Goal: Task Accomplishment & Management: Use online tool/utility

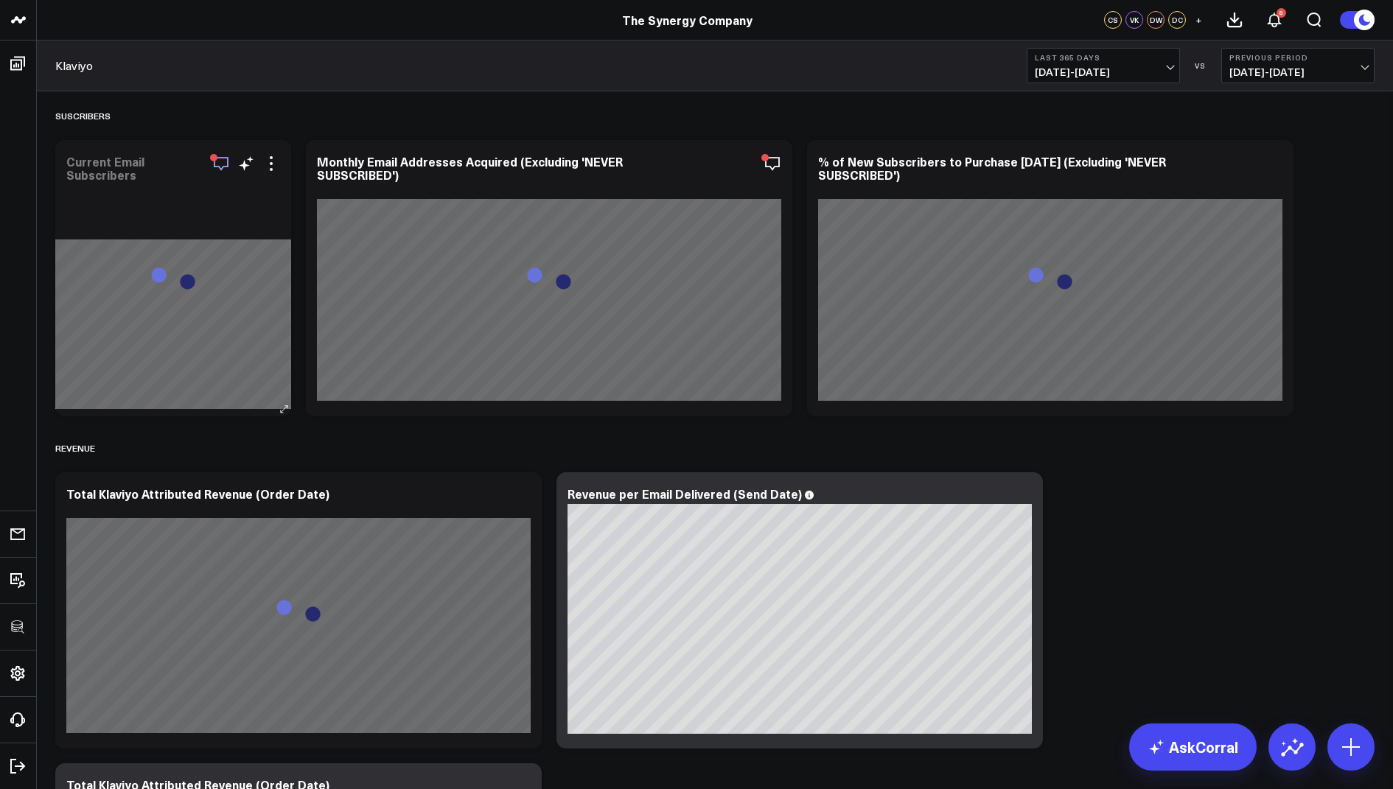
click at [226, 167] on icon "button" at bounding box center [221, 164] width 18 height 18
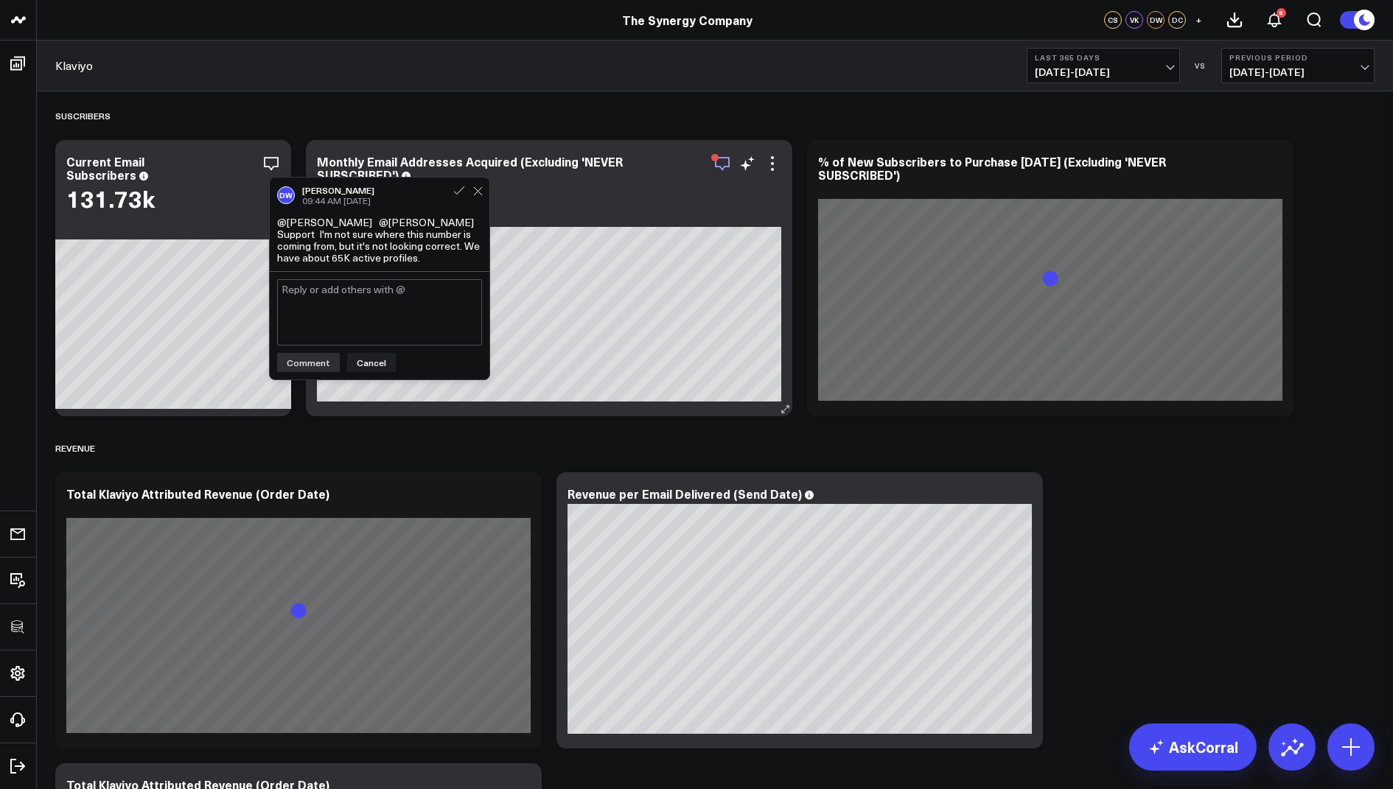
click at [725, 161] on icon "button" at bounding box center [722, 164] width 18 height 18
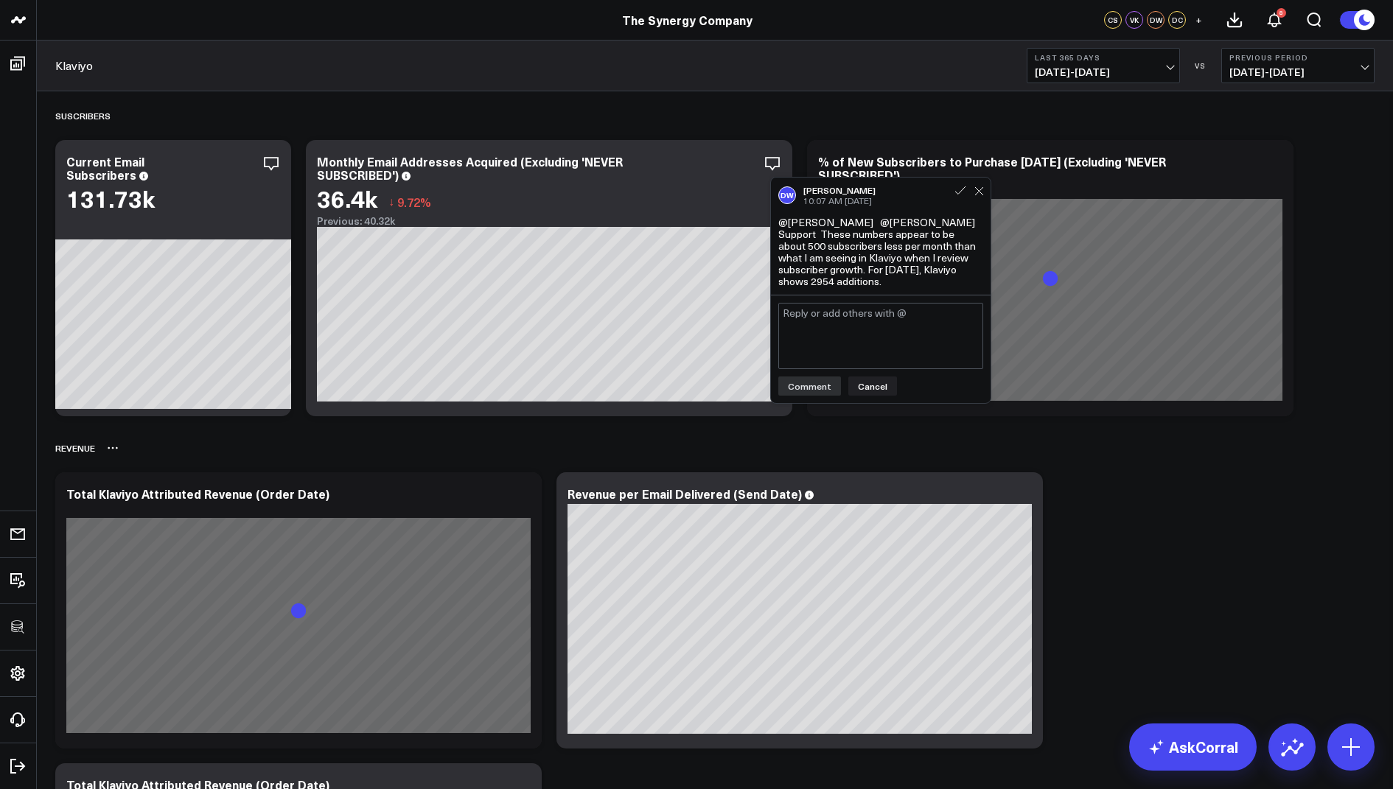
click at [1139, 450] on div "REVENUE" at bounding box center [714, 448] width 1319 height 34
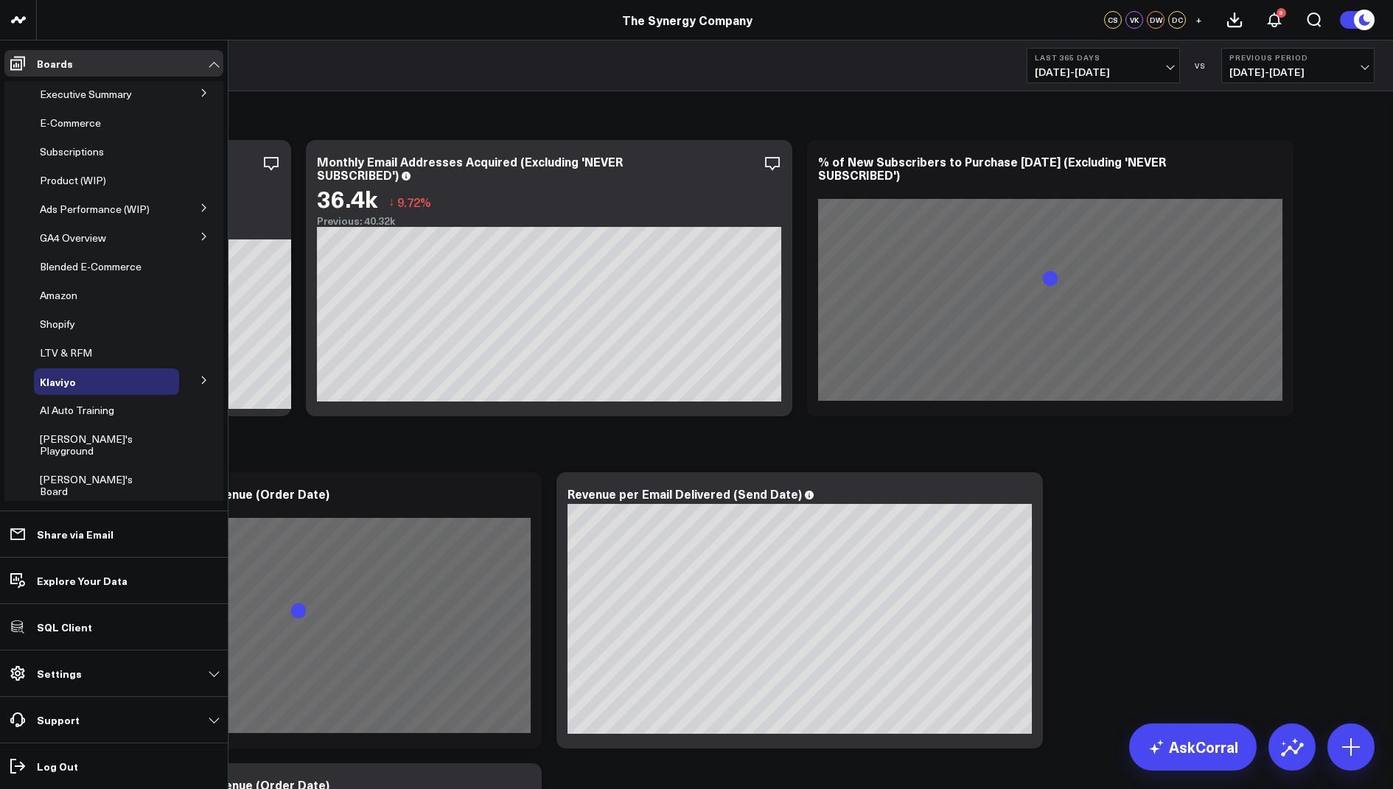
click at [200, 95] on icon at bounding box center [204, 92] width 9 height 9
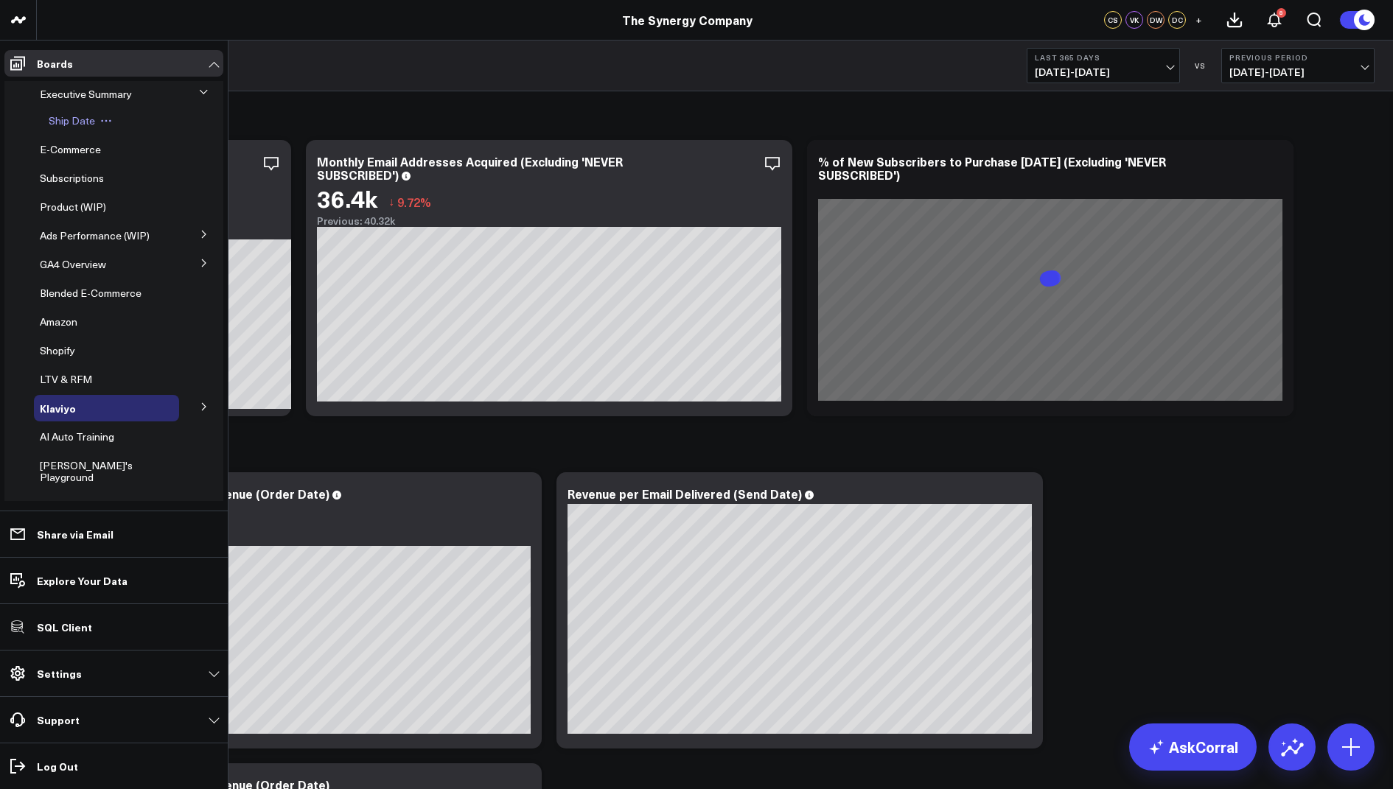
click at [73, 123] on span "Ship Date" at bounding box center [72, 120] width 46 height 14
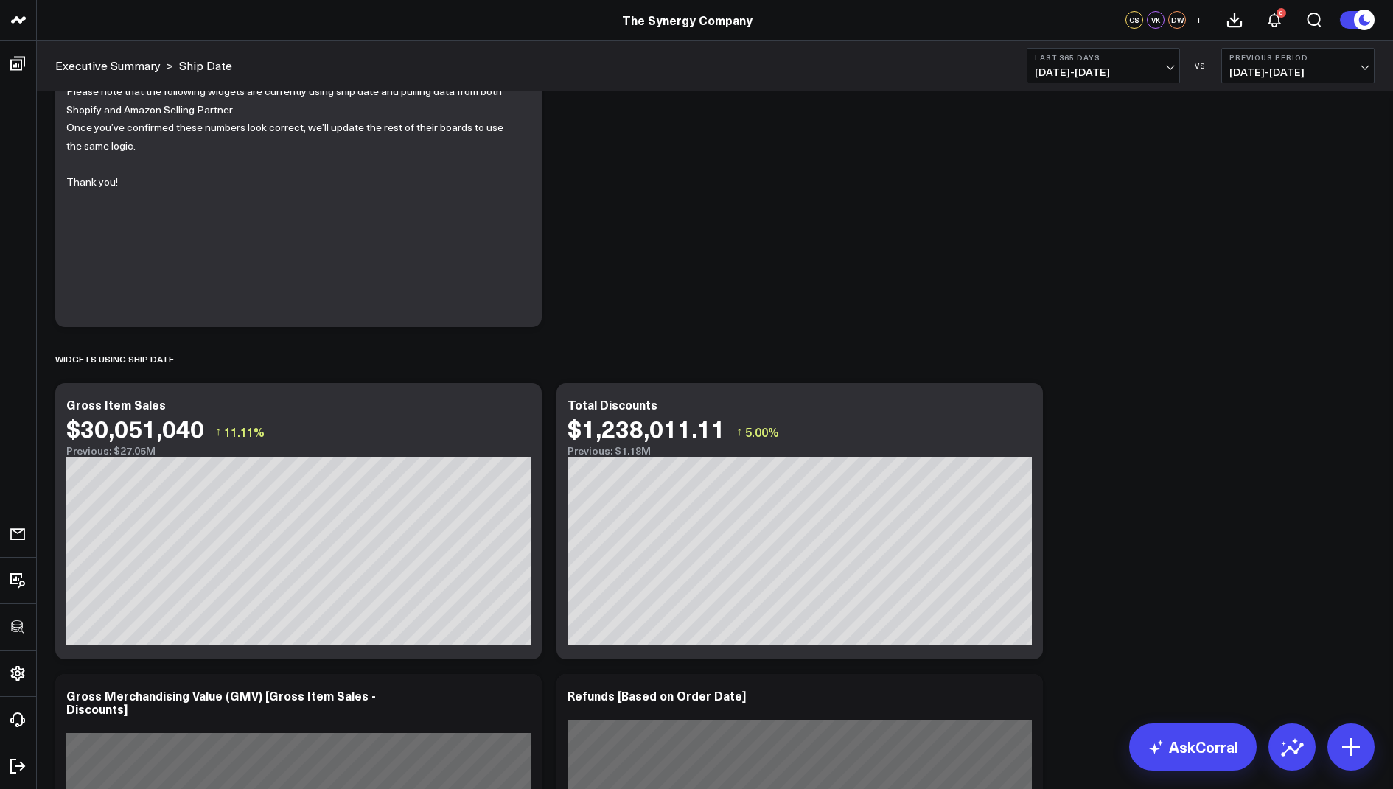
scroll to position [11, 0]
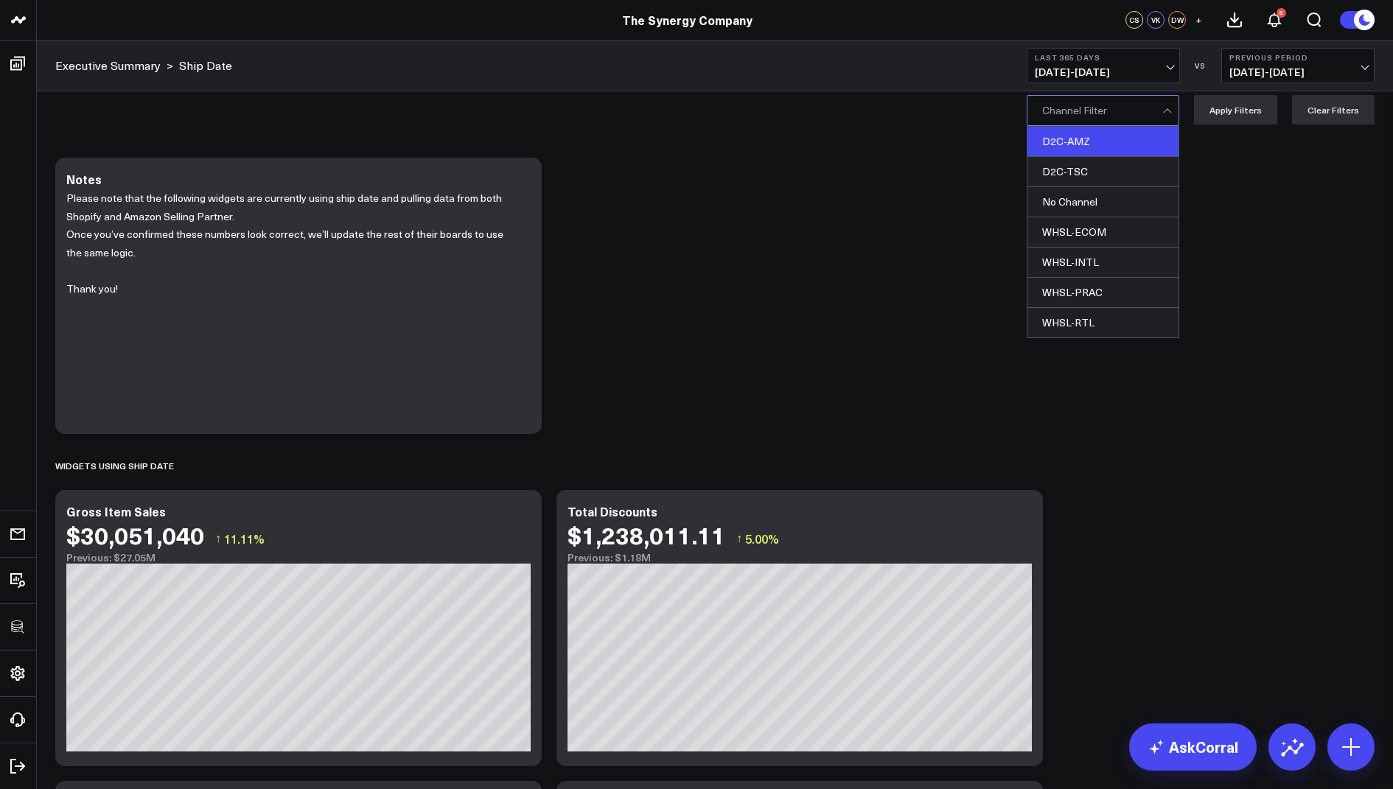
click at [1103, 141] on div "D2C-AMZ" at bounding box center [1102, 142] width 151 height 30
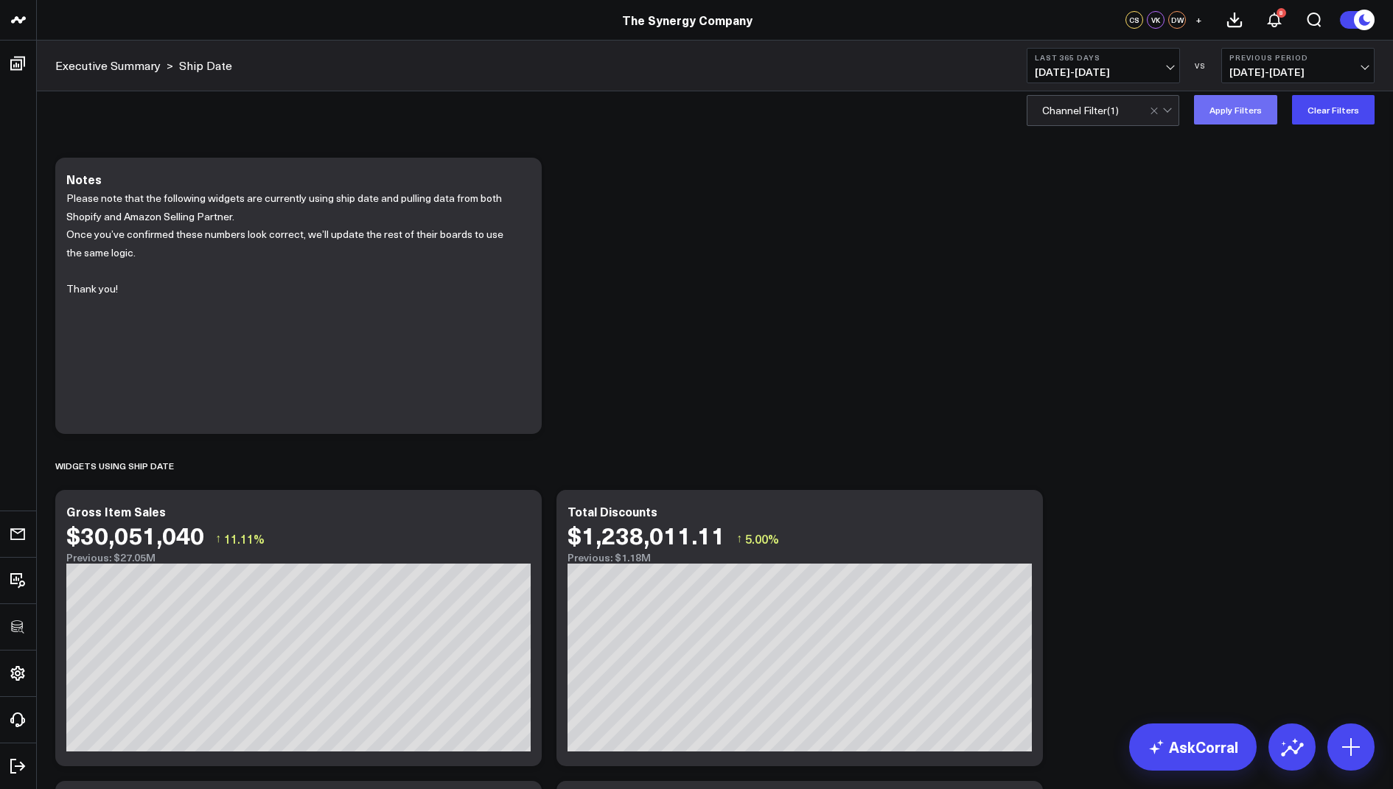
click at [1234, 120] on button "Apply Filters" at bounding box center [1235, 109] width 83 height 29
click at [1097, 66] on span "09/04/24 - 09/03/25" at bounding box center [1103, 72] width 137 height 12
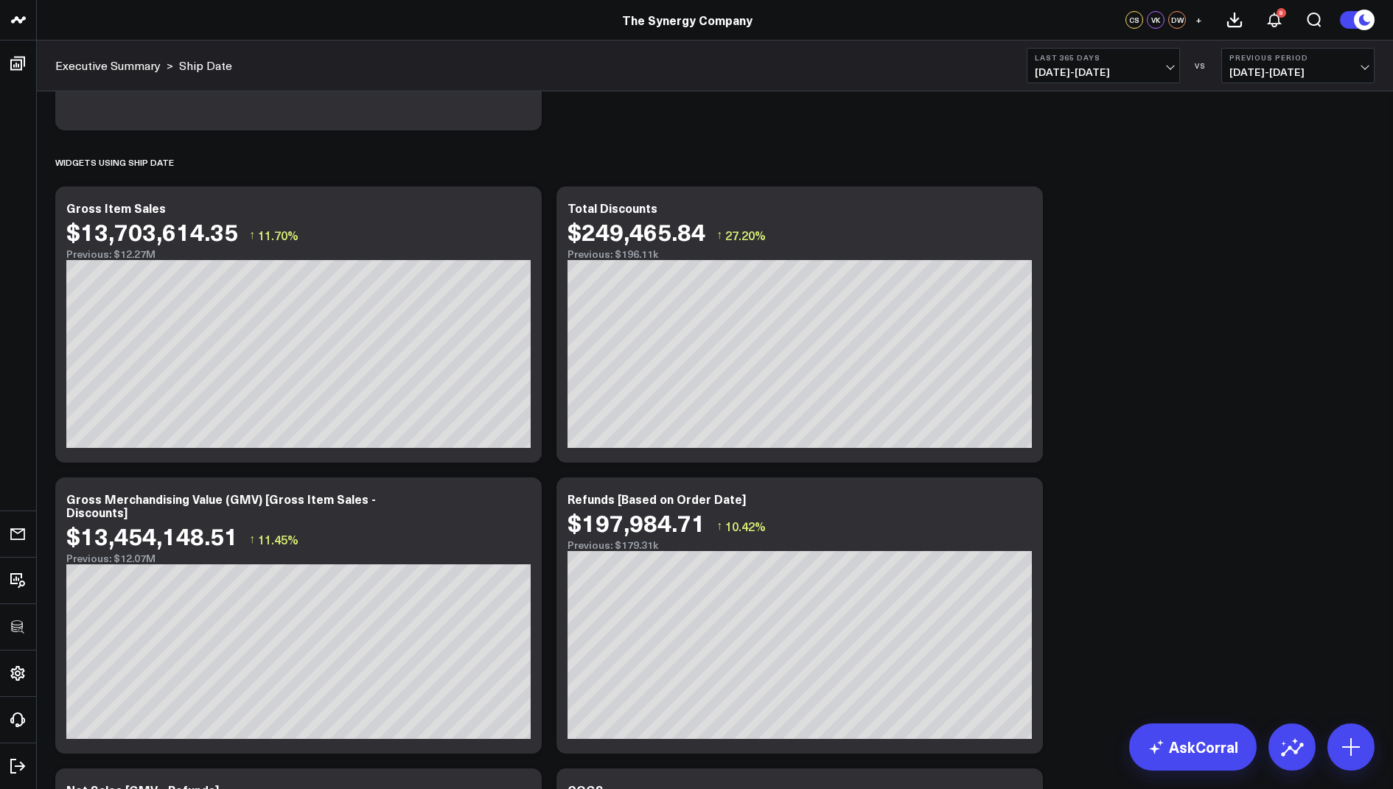
scroll to position [239, 0]
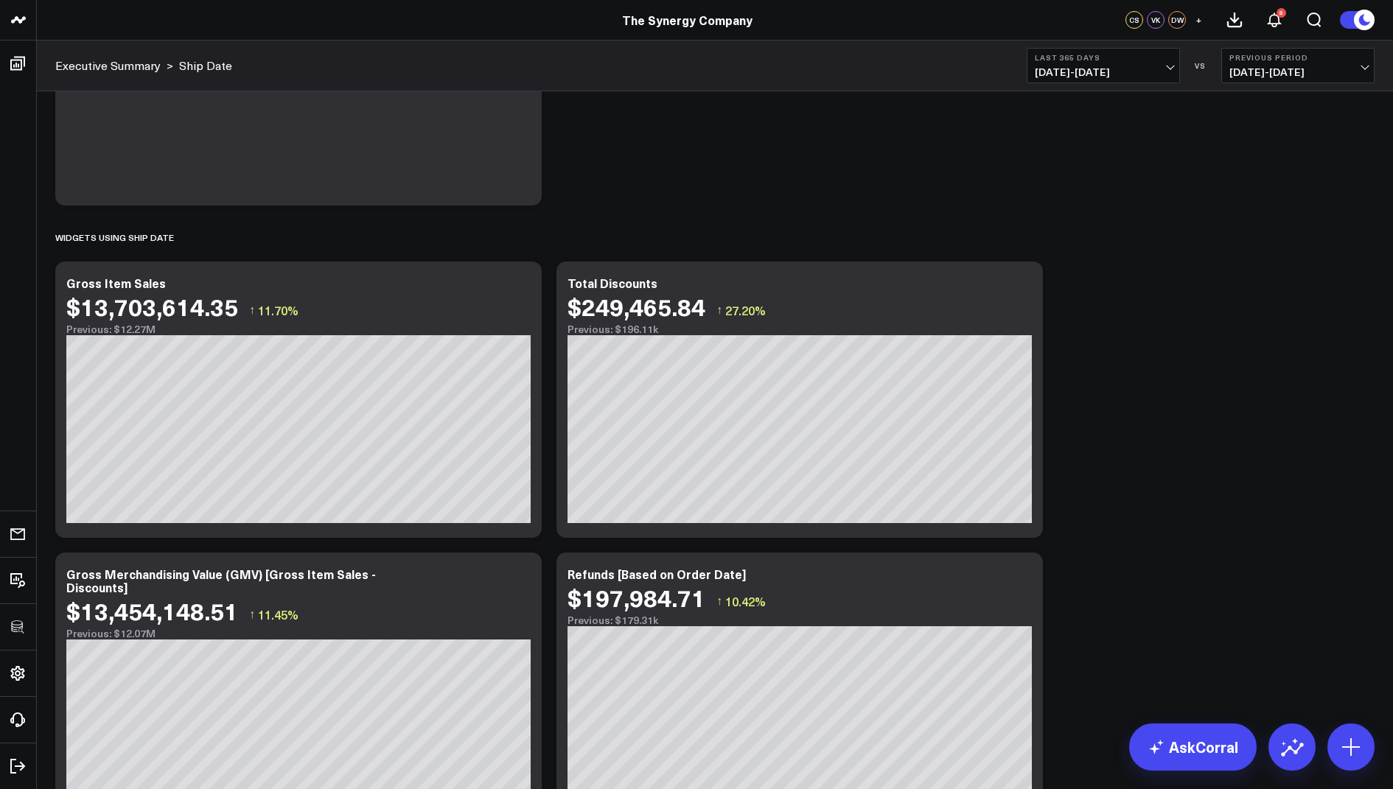
click at [1084, 66] on span "09/04/24 - 09/03/25" at bounding box center [1103, 72] width 137 height 12
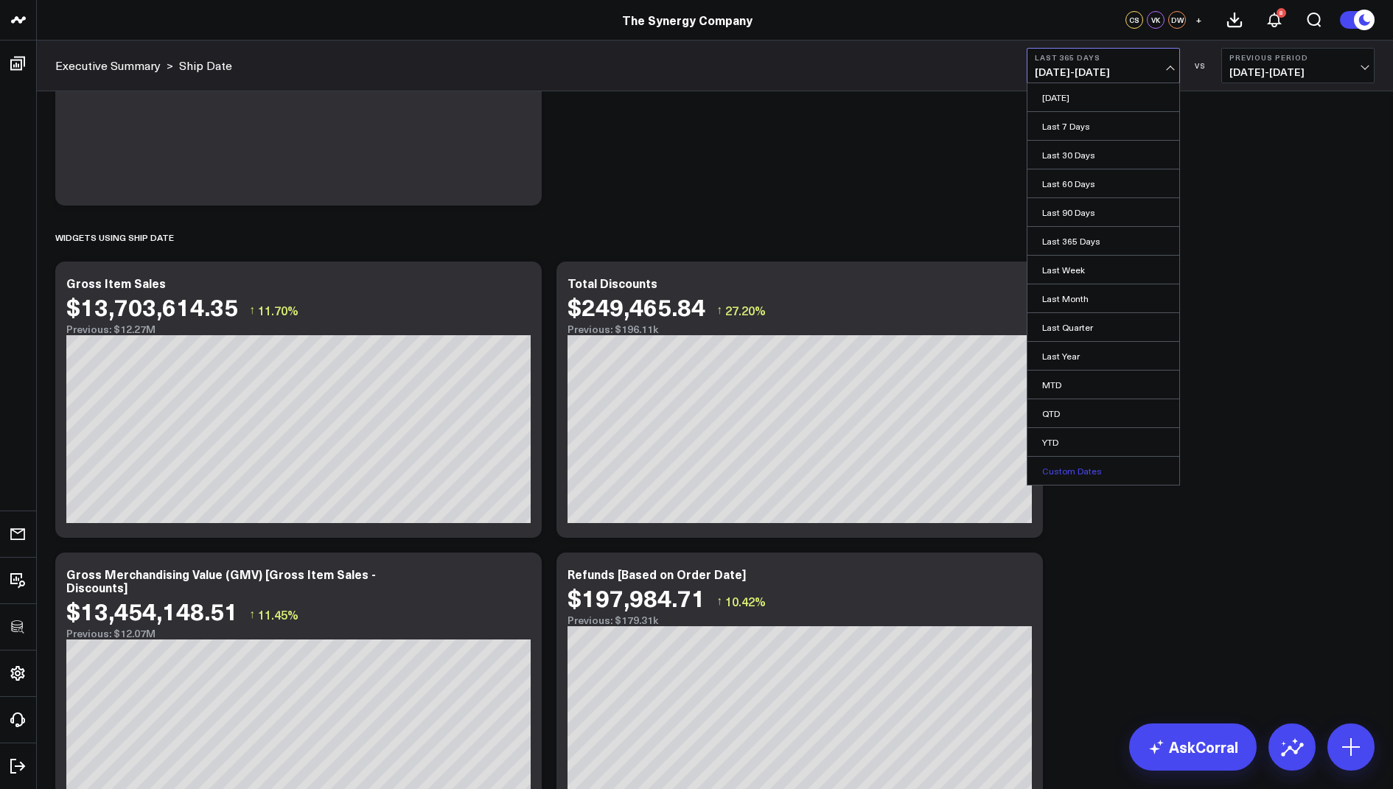
click at [1065, 458] on link "Custom Dates" at bounding box center [1103, 471] width 152 height 28
select select "8"
select select "2025"
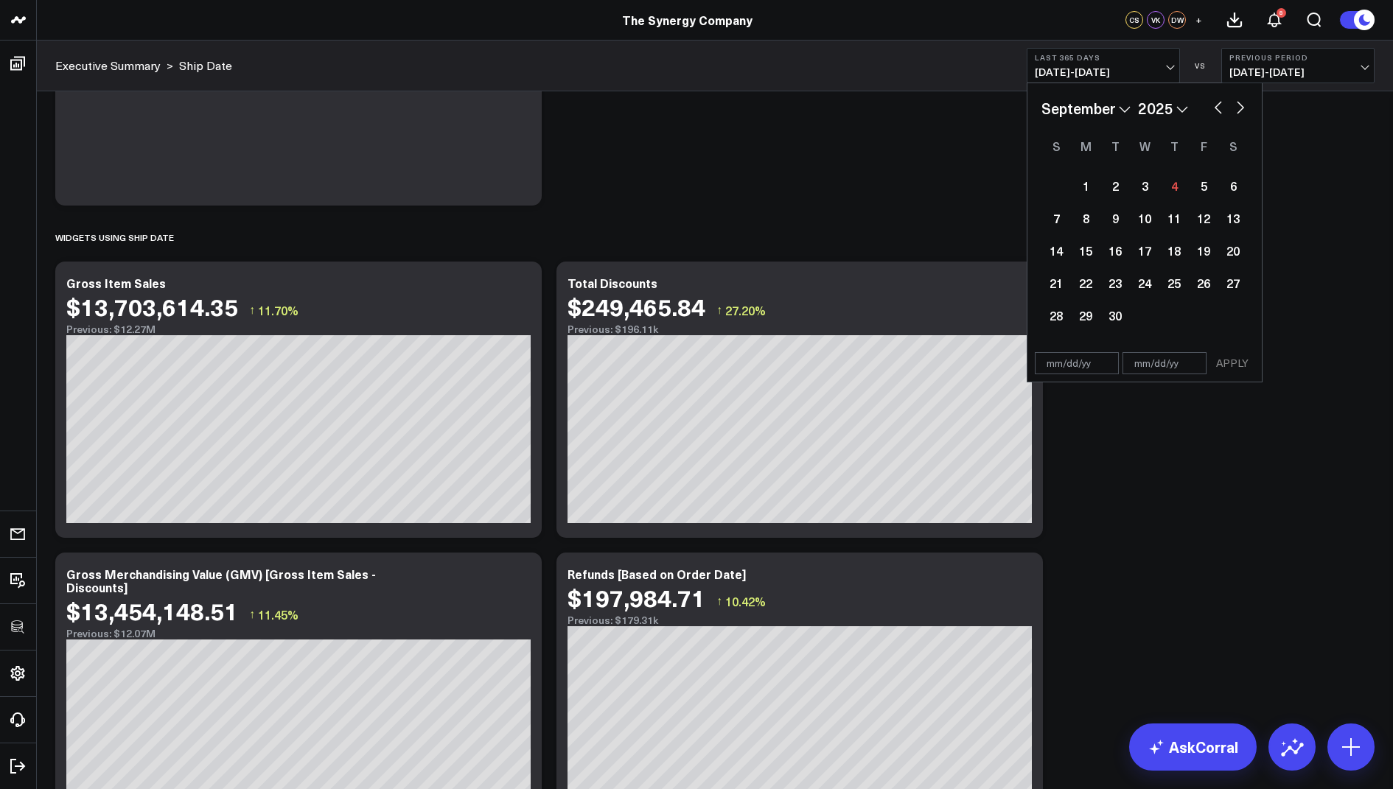
click at [1124, 108] on select "January February March April May June July August September October November De…" at bounding box center [1085, 108] width 89 height 22
select select "7"
select select "2025"
click at [1112, 110] on select "January February March April May June July August September October November De…" at bounding box center [1085, 108] width 89 height 22
select select "6"
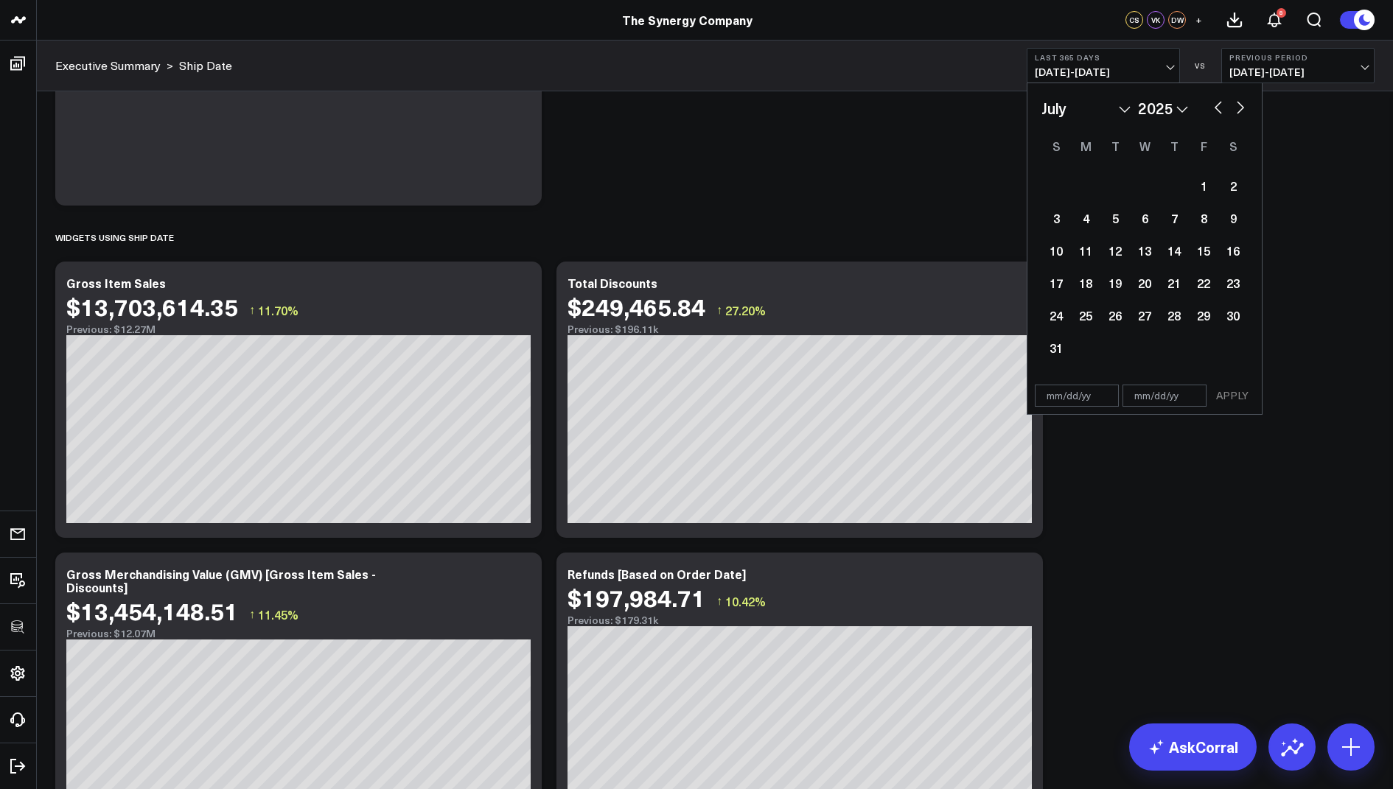
select select "2025"
click at [1237, 252] on div "19" at bounding box center [1232, 250] width 29 height 29
type input "07/19/25"
select select "6"
select select "2025"
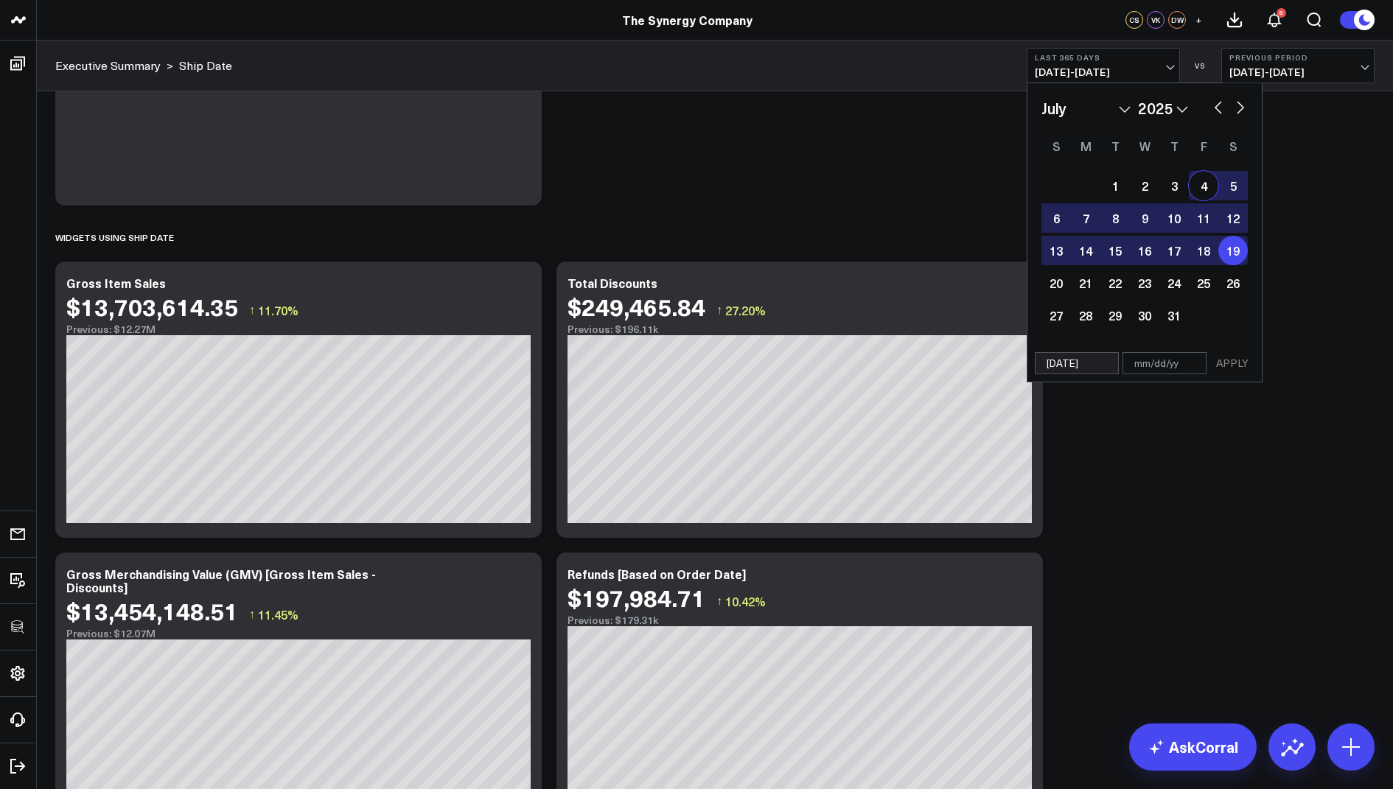
click at [1123, 106] on select "January February March April May June July August September October November De…" at bounding box center [1085, 108] width 89 height 22
select select "7"
select select "2025"
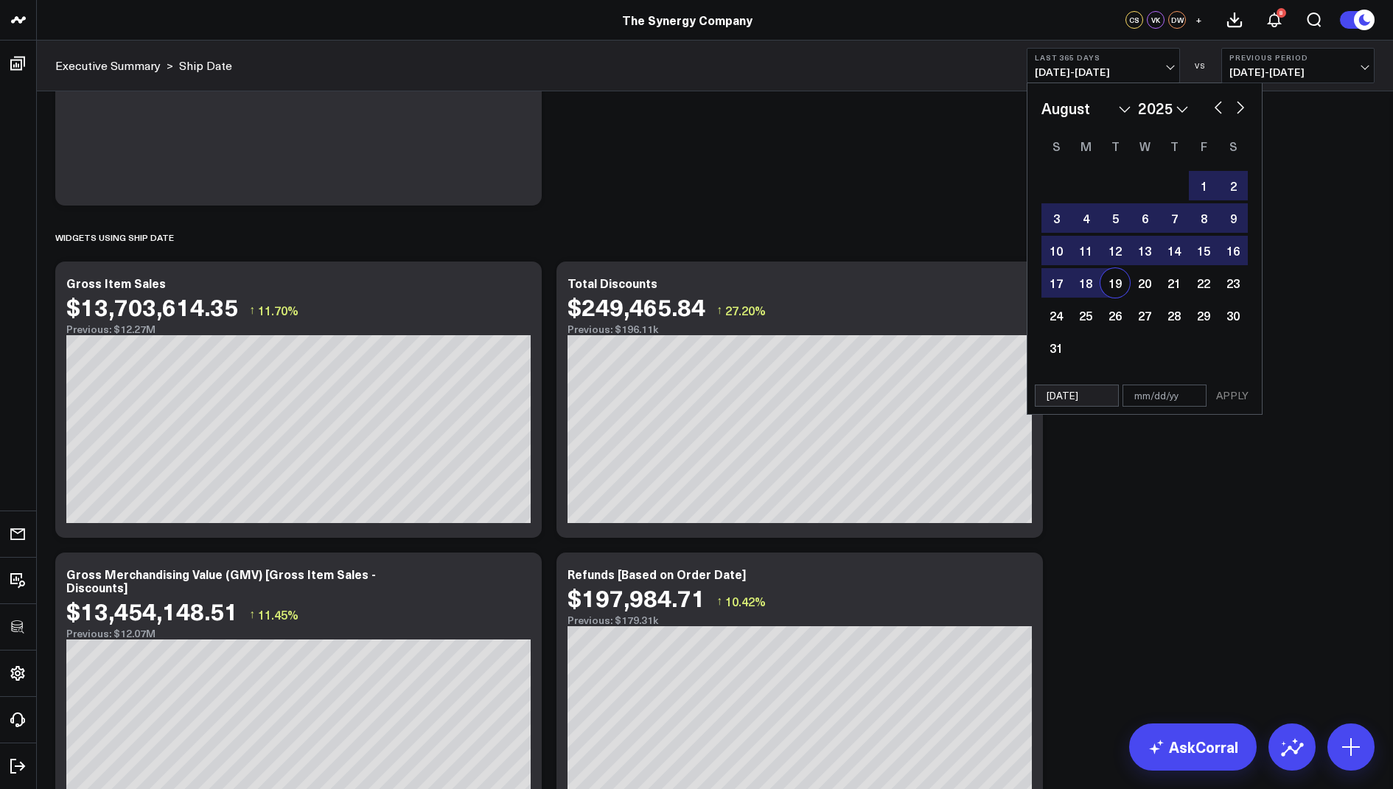
click at [1118, 273] on div "19" at bounding box center [1114, 282] width 29 height 29
type input "08/19/25"
select select "7"
select select "2025"
click at [1229, 397] on button "APPLY" at bounding box center [1232, 396] width 44 height 22
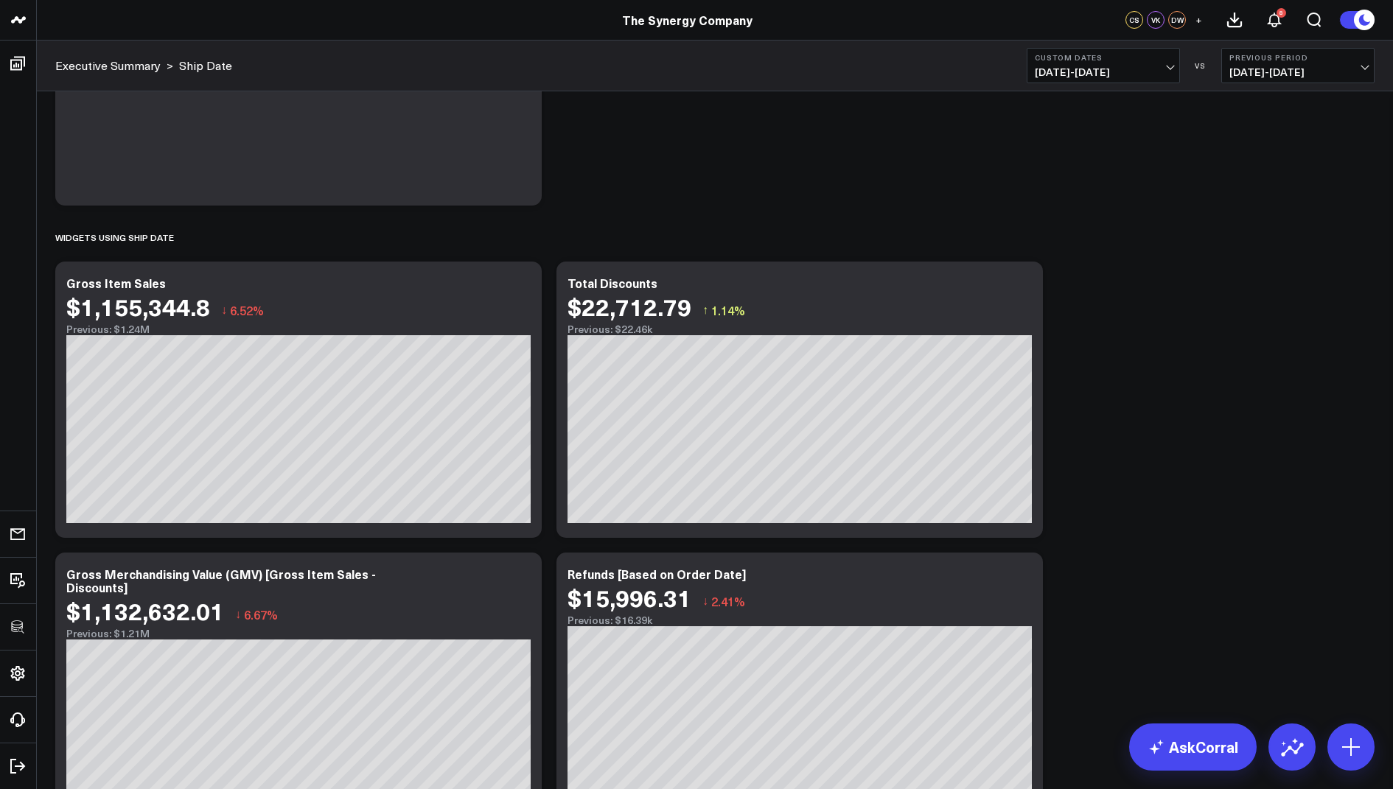
click at [1063, 69] on span "07/19/25 - 08/19/25" at bounding box center [1103, 72] width 137 height 12
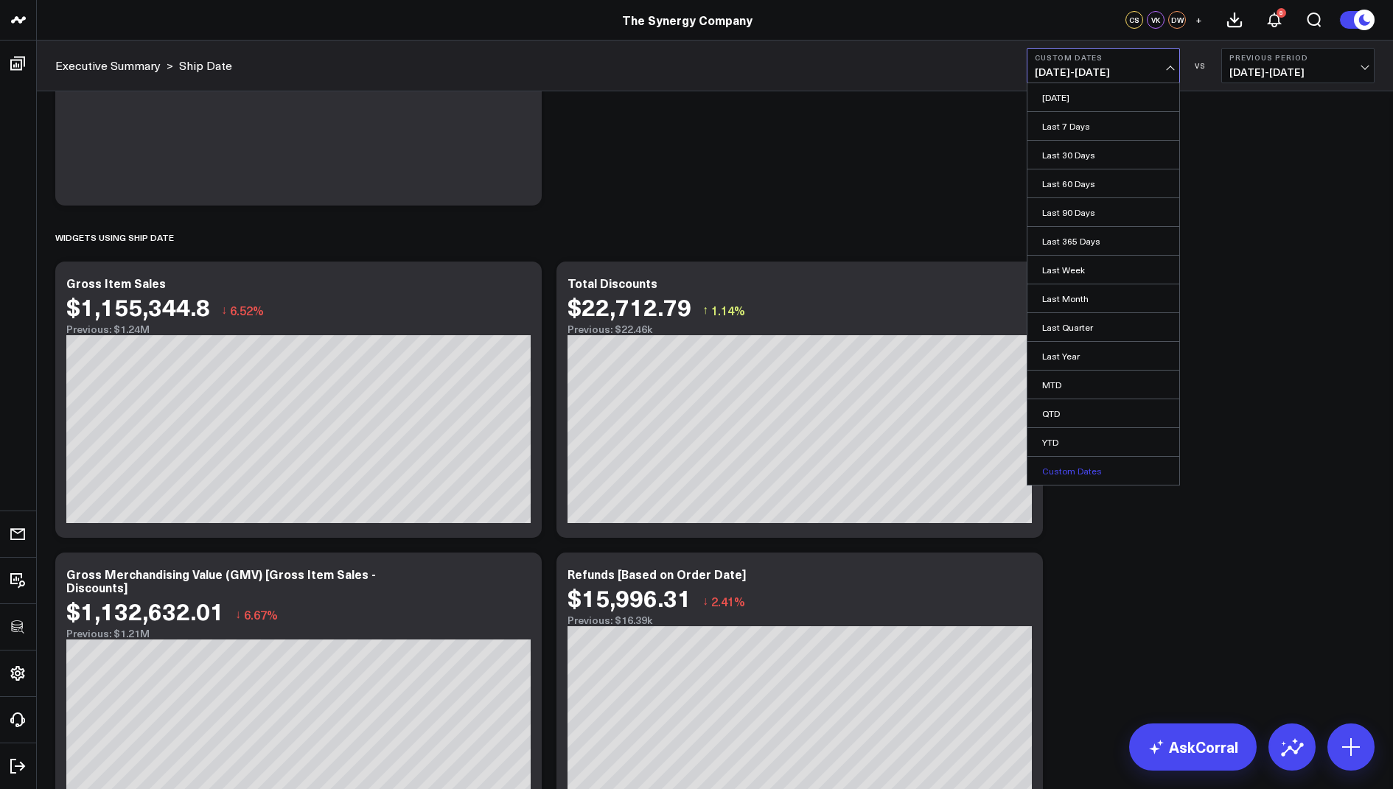
click at [1055, 467] on link "Custom Dates" at bounding box center [1103, 471] width 152 height 28
select select "8"
select select "2025"
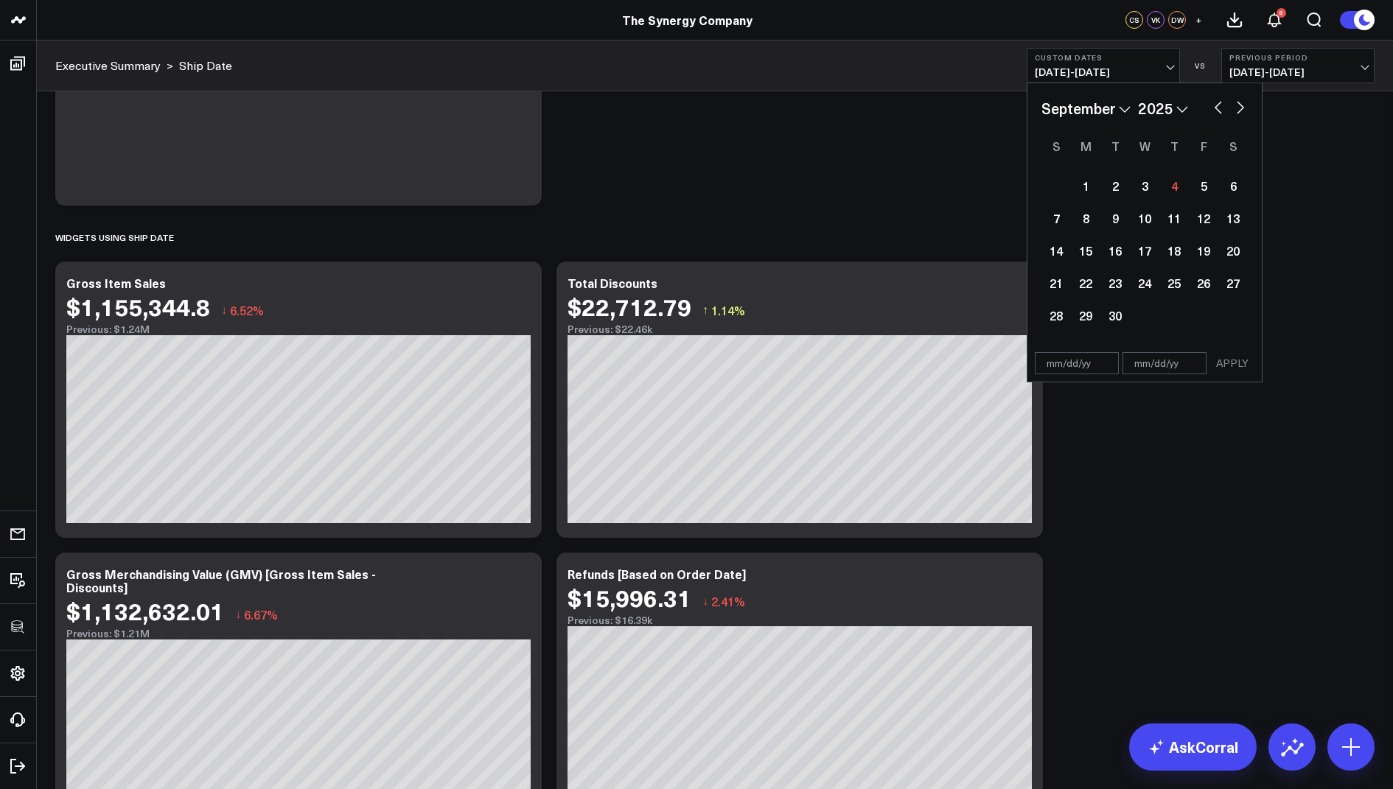
click at [1125, 112] on select "January February March April May June July August September October November De…" at bounding box center [1085, 108] width 89 height 22
select select "7"
select select "2025"
click at [1223, 197] on div "2" at bounding box center [1232, 185] width 29 height 29
type input "08/02/25"
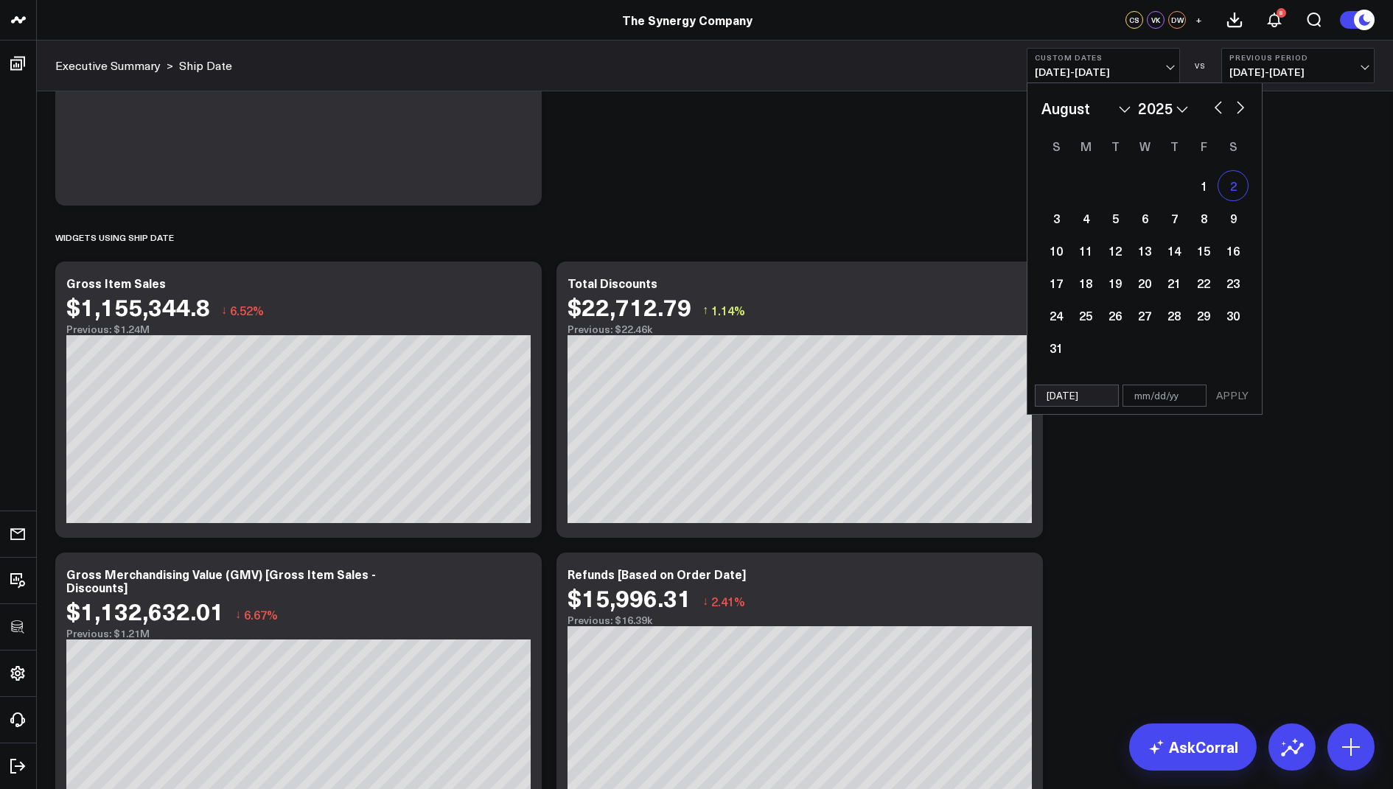
select select "7"
select select "2025"
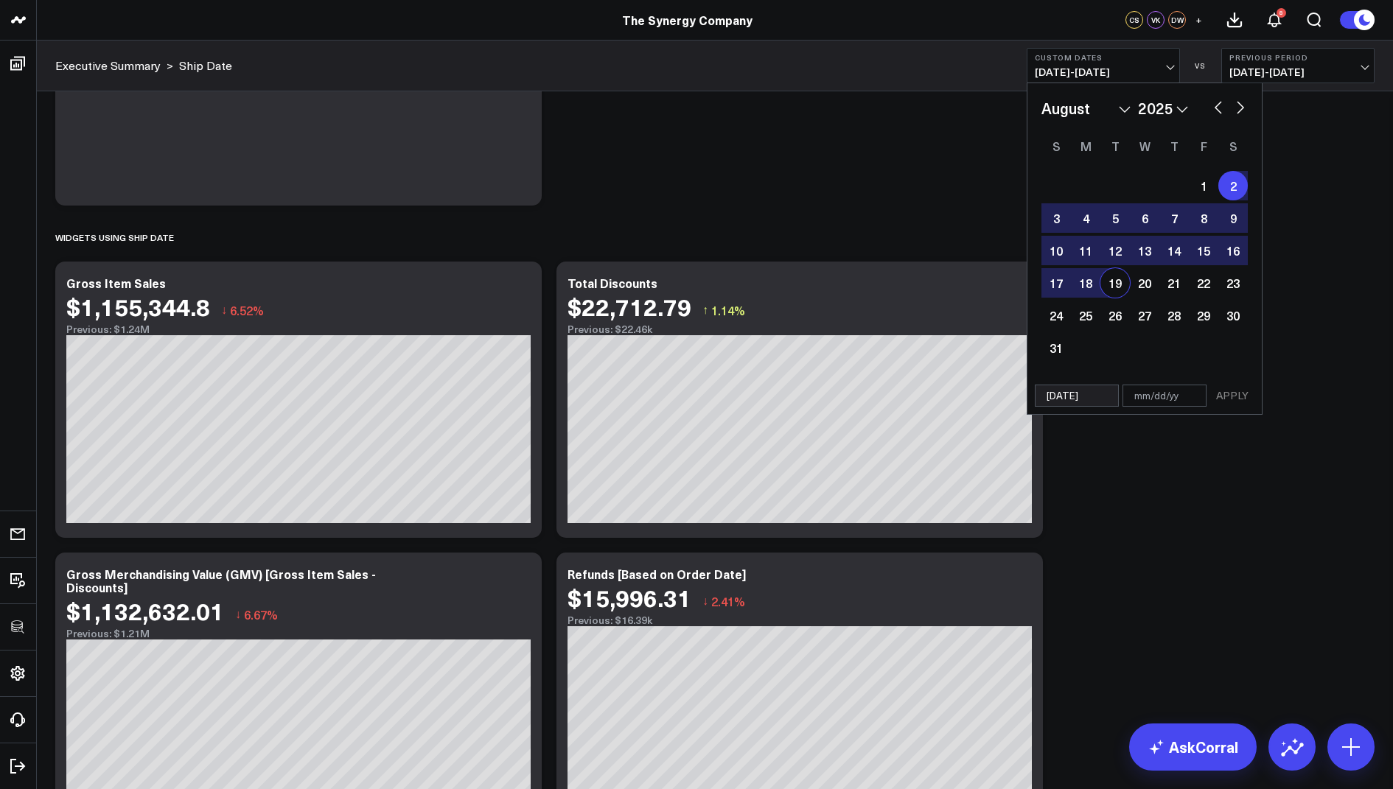
click at [1122, 286] on div "19" at bounding box center [1114, 282] width 29 height 29
type input "08/19/25"
select select "7"
select select "2025"
click at [1226, 402] on button "APPLY" at bounding box center [1232, 396] width 44 height 22
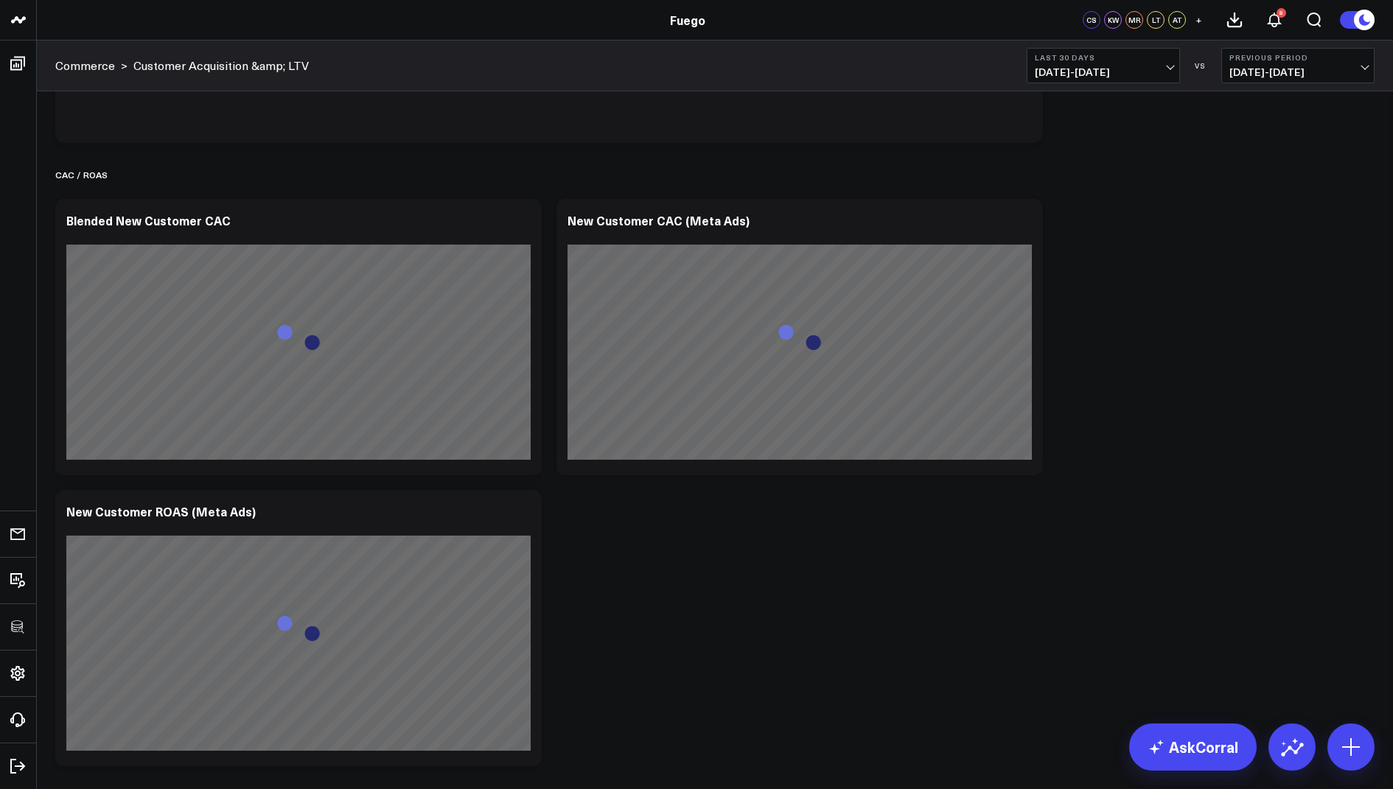
scroll to position [2783, 0]
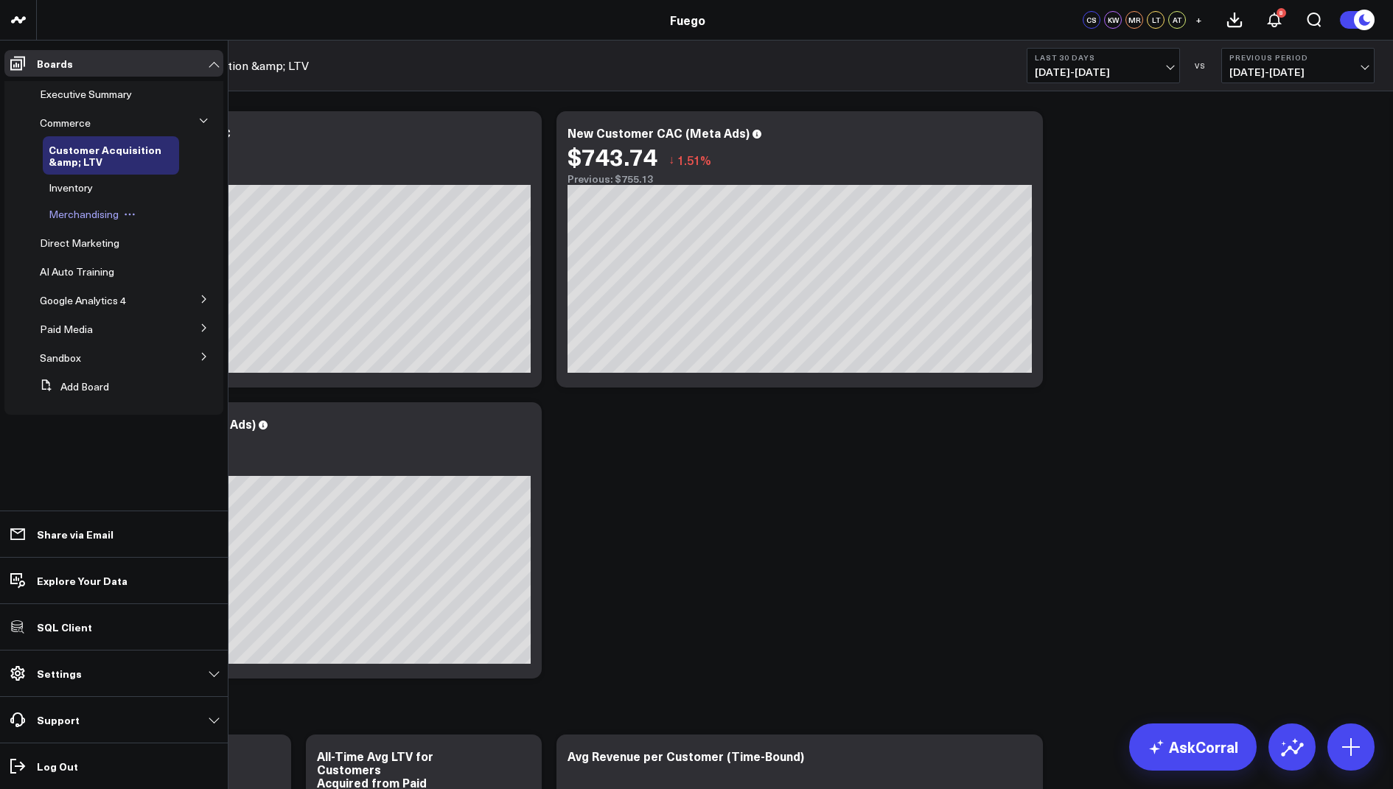
click at [80, 215] on span "Merchandising" at bounding box center [84, 214] width 70 height 14
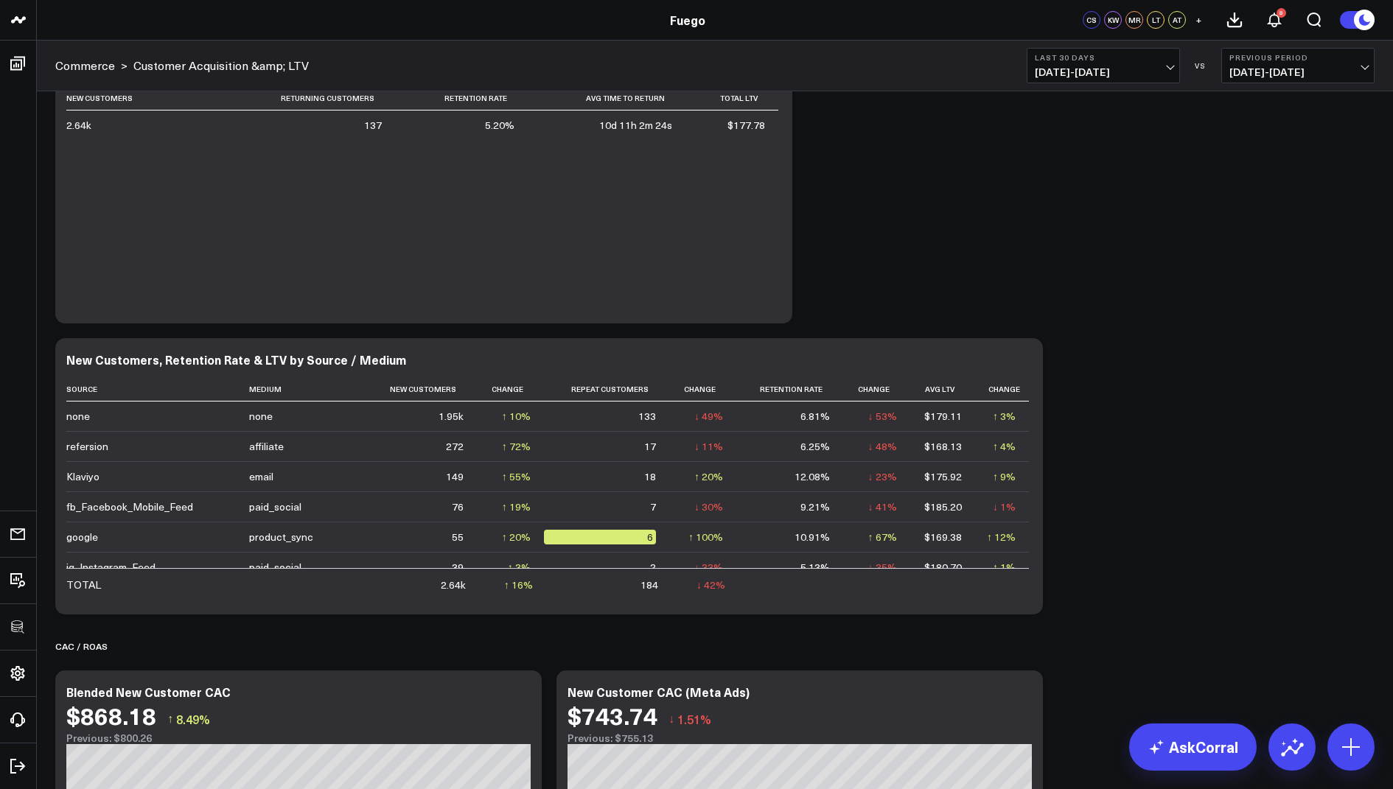
scroll to position [2783, 0]
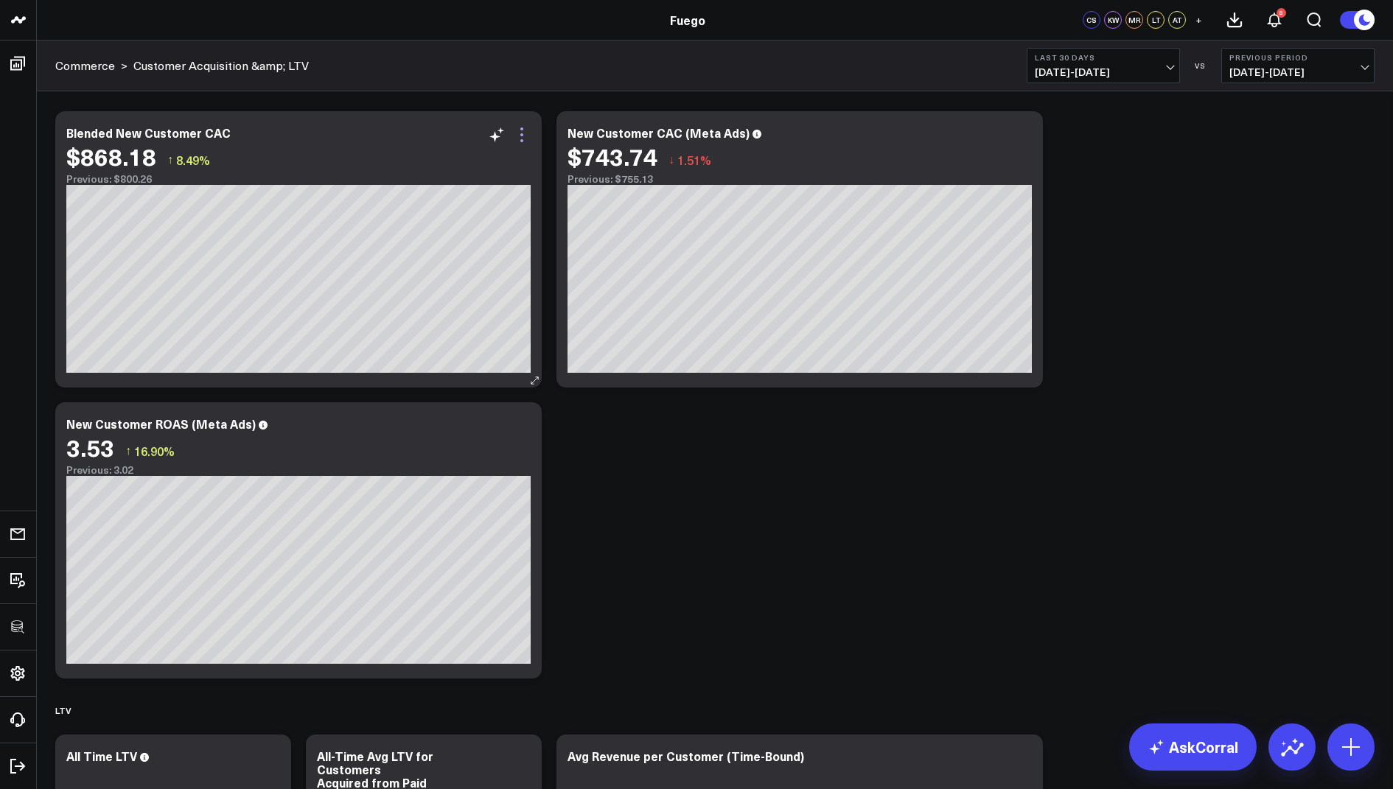
click at [521, 126] on icon at bounding box center [522, 135] width 18 height 18
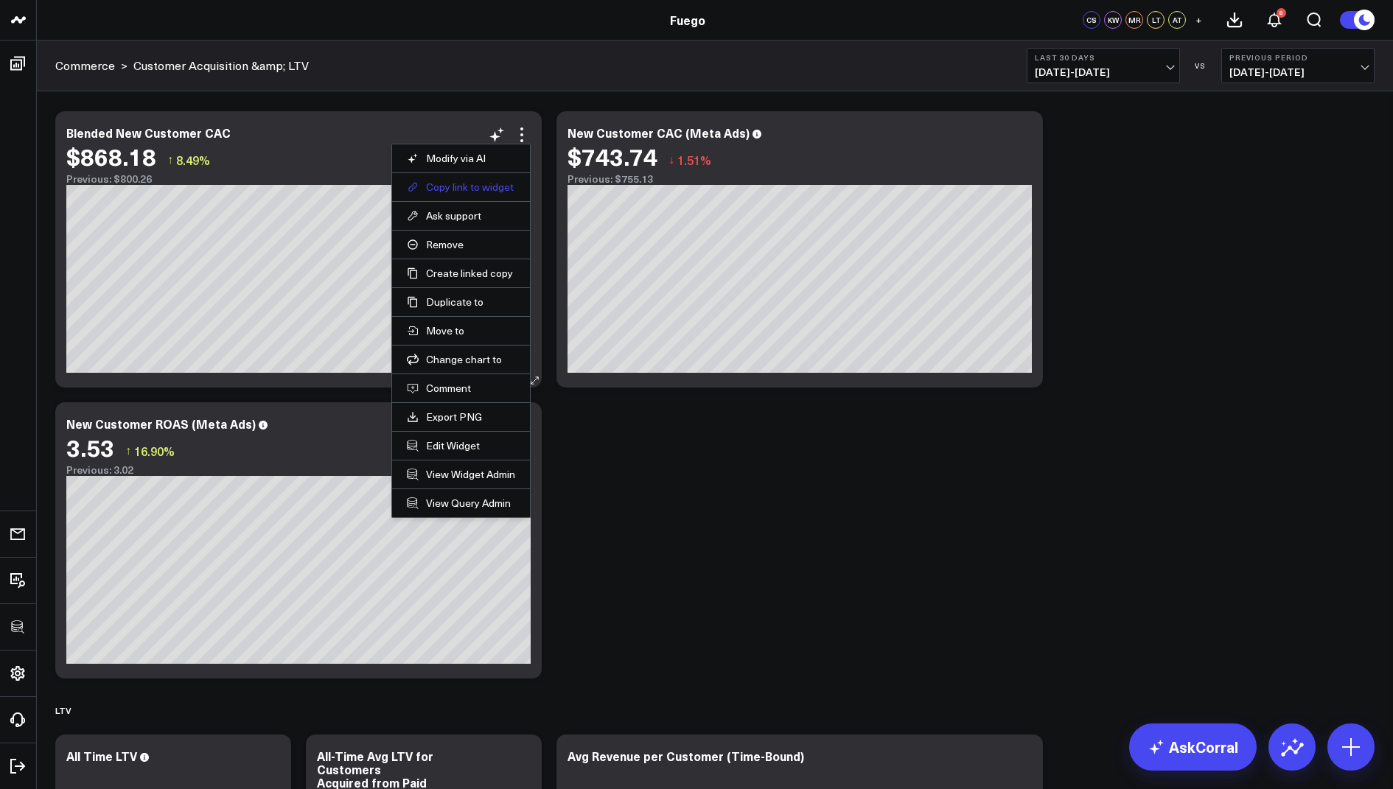
click at [464, 181] on button "Copy link to widget" at bounding box center [461, 187] width 108 height 13
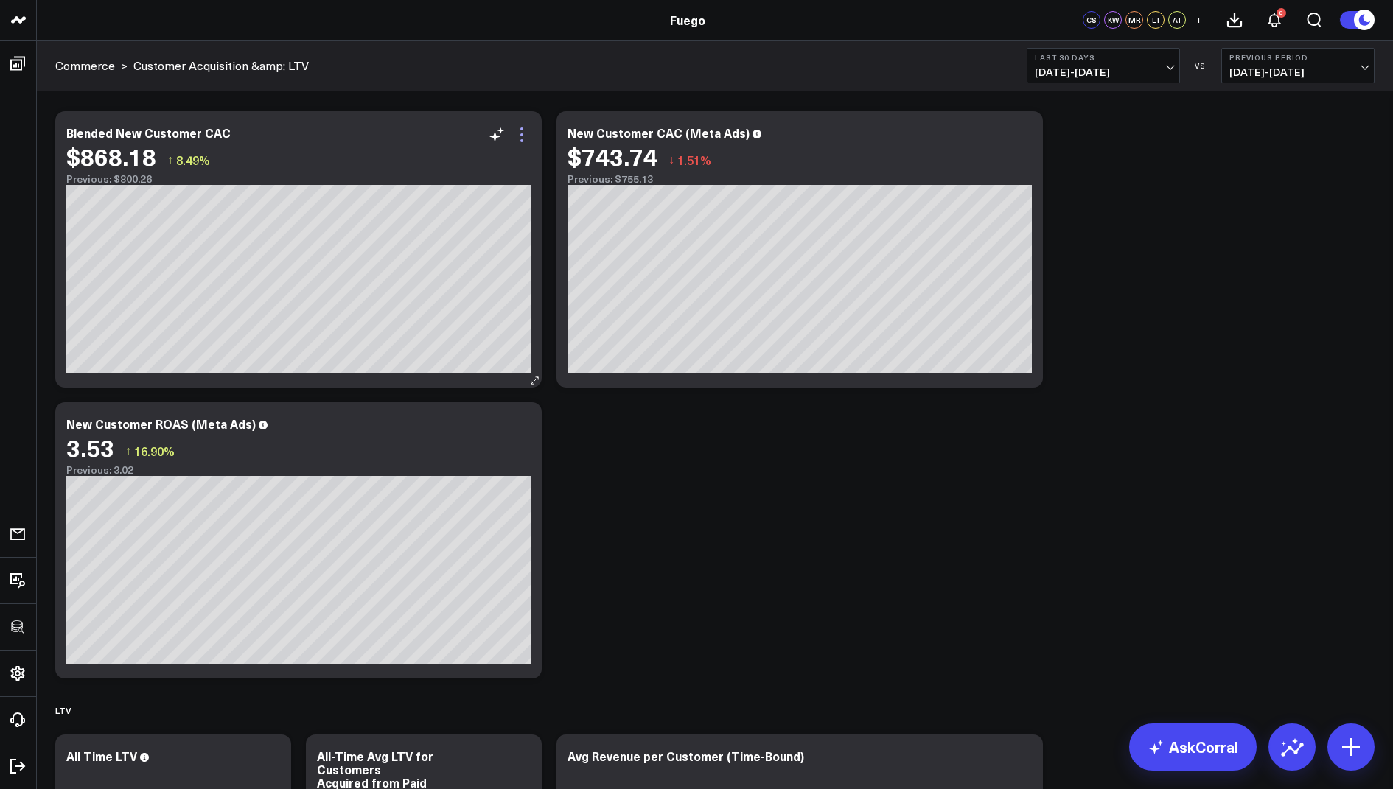
click at [520, 130] on icon at bounding box center [522, 135] width 18 height 18
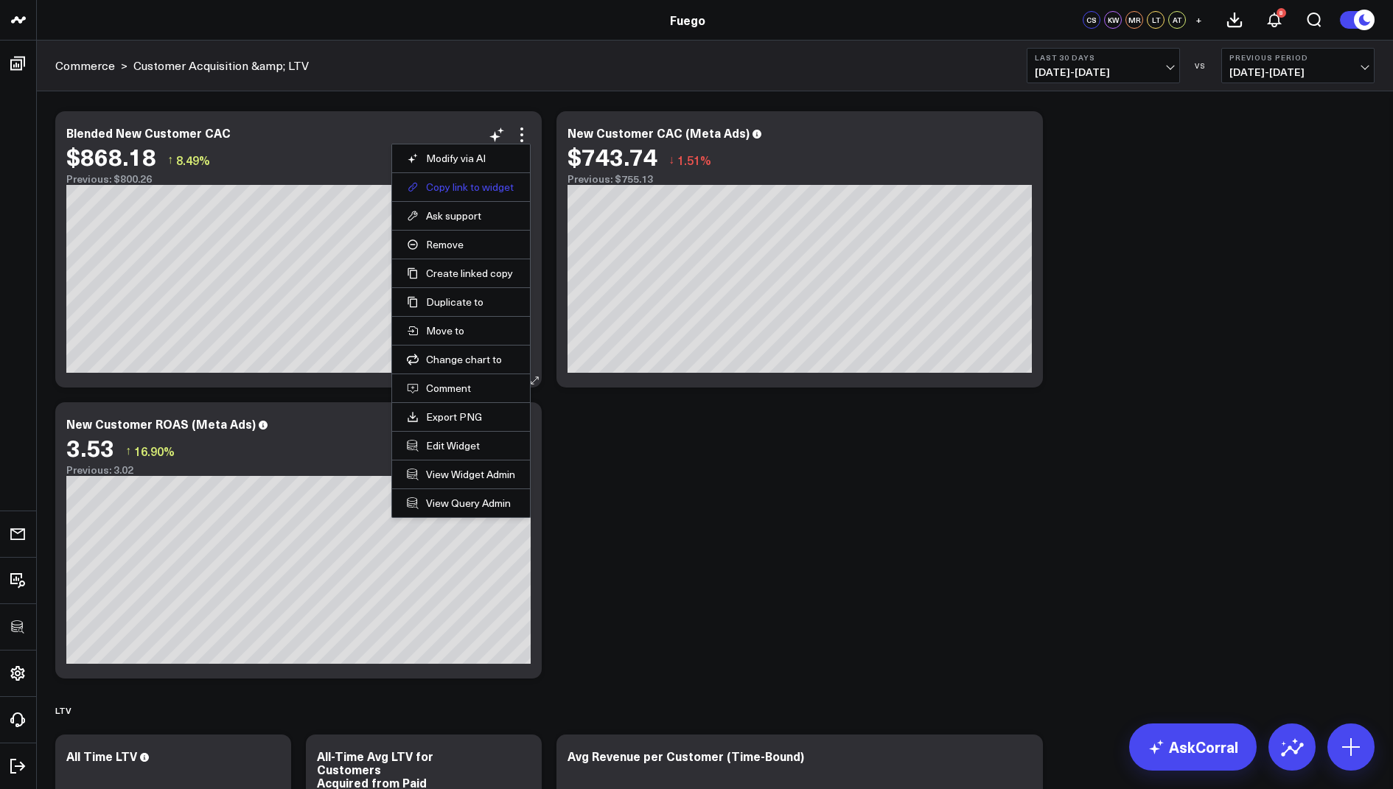
click at [450, 181] on button "Copy link to widget" at bounding box center [461, 187] width 108 height 13
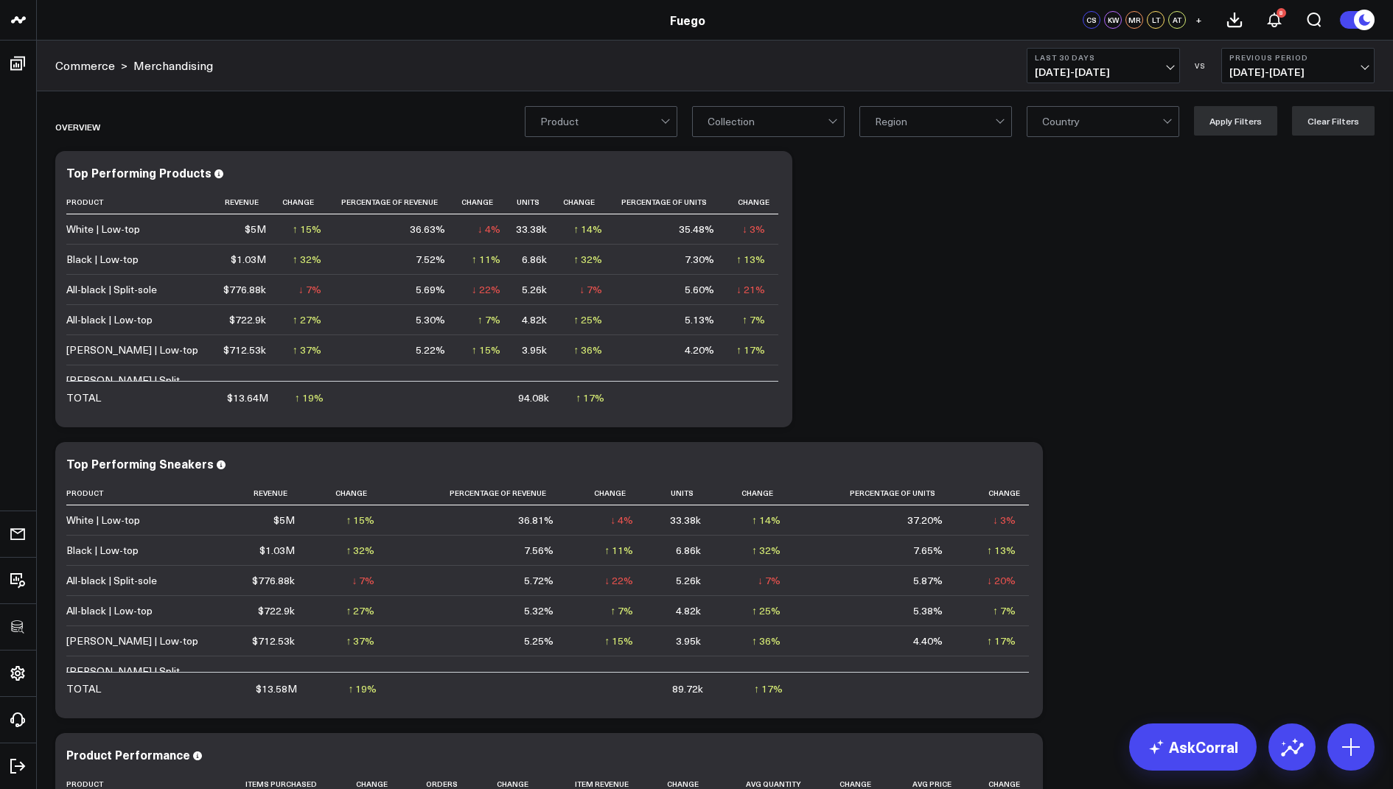
click at [615, 127] on div at bounding box center [600, 121] width 120 height 29
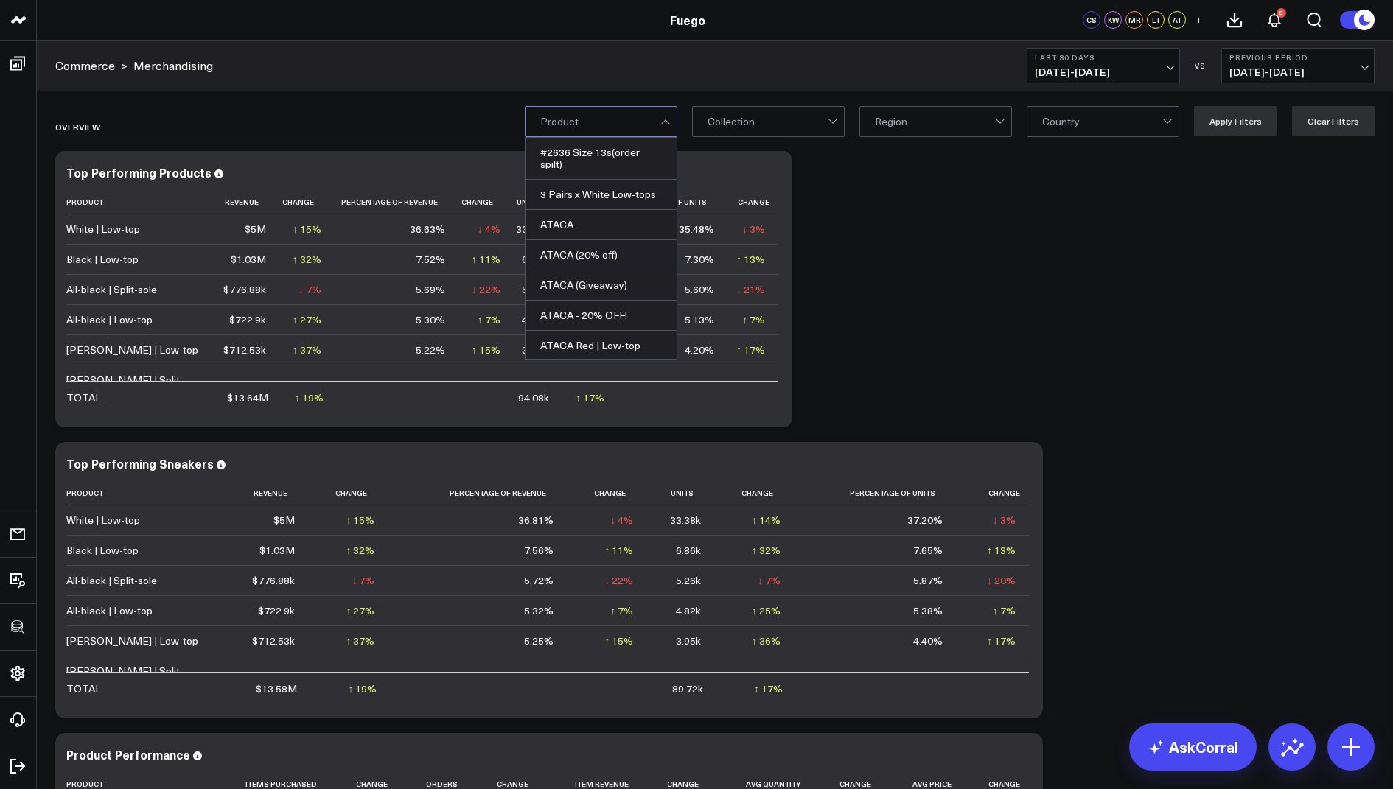
click at [749, 129] on div at bounding box center [767, 121] width 120 height 29
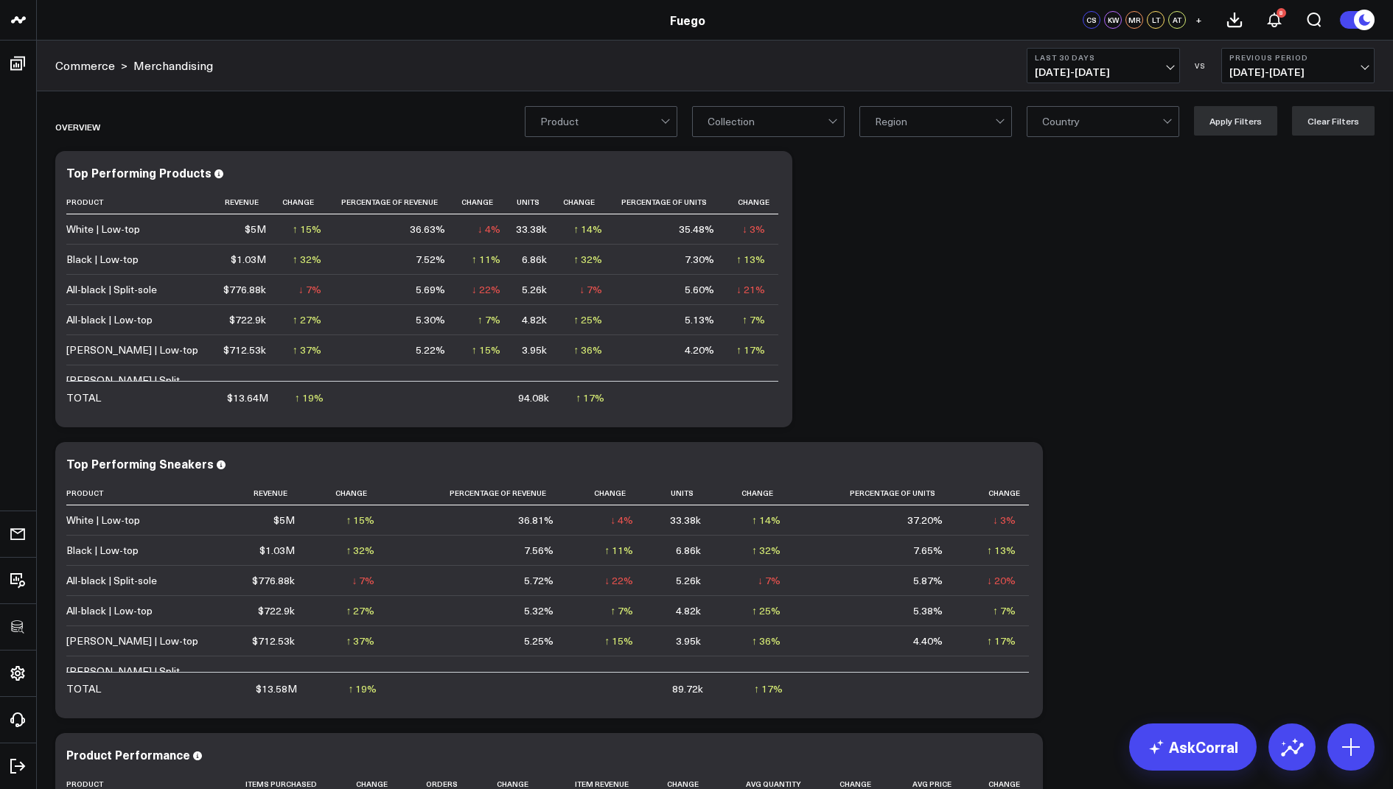
click at [914, 114] on div at bounding box center [935, 121] width 120 height 29
click at [921, 155] on div "Non-US" at bounding box center [935, 153] width 151 height 30
click at [1240, 129] on button "Apply Filters" at bounding box center [1235, 120] width 83 height 29
